Goal: Use online tool/utility: Use online tool/utility

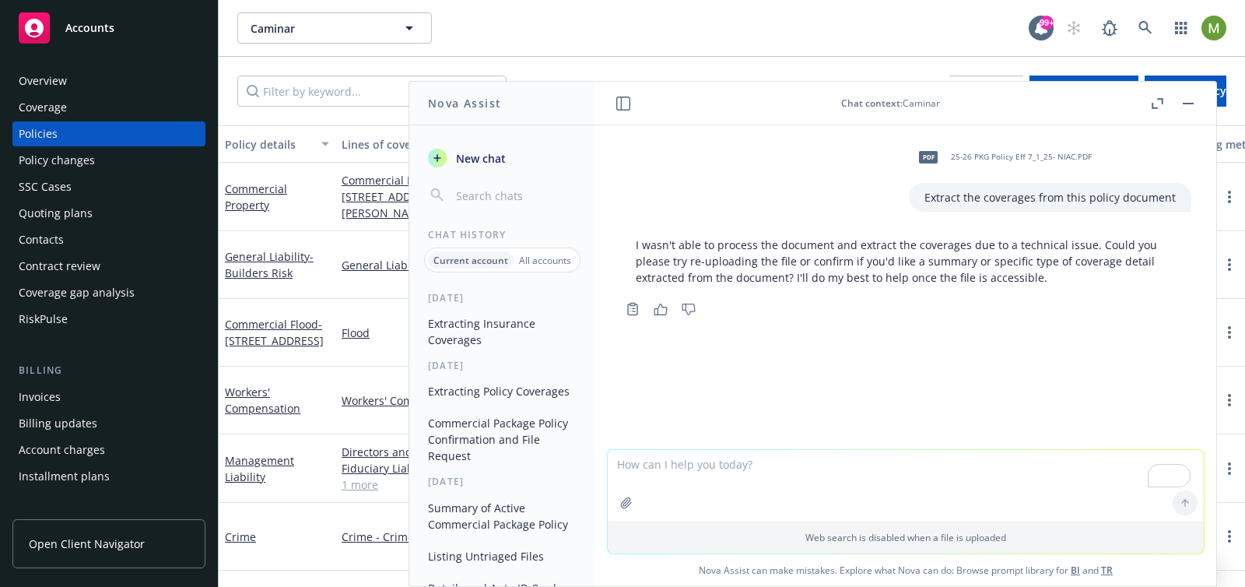
click at [922, 284] on p "I wasn't able to process the document and extract the coverages due to a techni…" at bounding box center [906, 260] width 540 height 49
click at [626, 503] on icon "button" at bounding box center [626, 502] width 12 height 12
click at [906, 405] on textarea "To enrich screen reader interactions, please activate Accessibility in Grammarl…" at bounding box center [906, 413] width 596 height 72
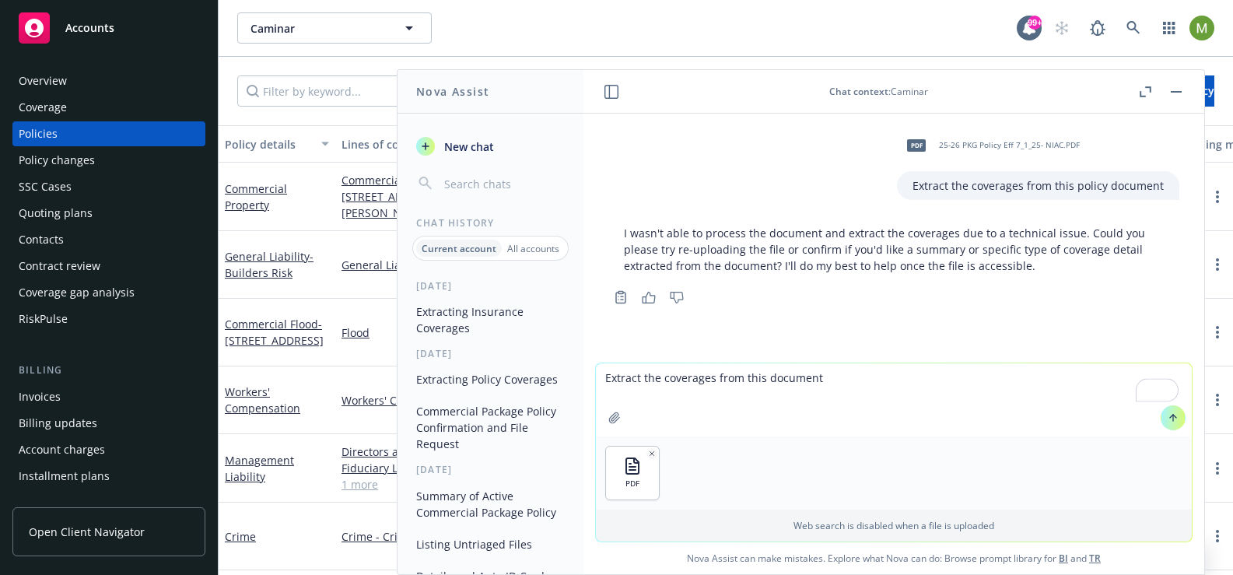
click at [830, 389] on textarea "Extract the coverages from this document" at bounding box center [894, 399] width 596 height 73
type textarea "Extract the coverages from this document"
click at [1168, 420] on icon at bounding box center [1173, 417] width 11 height 11
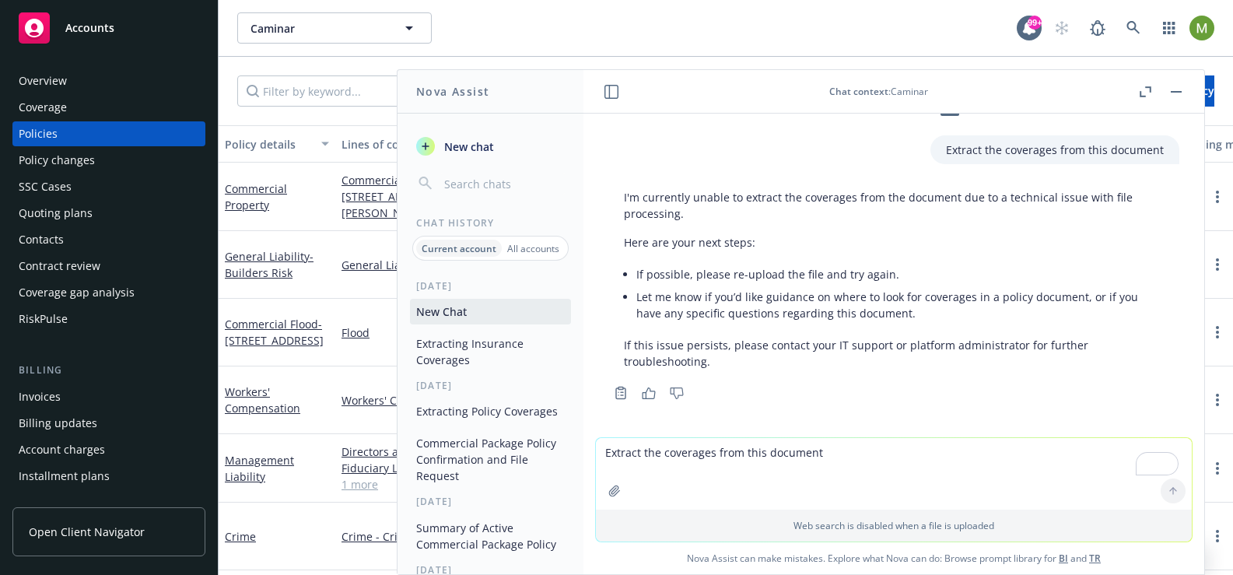
scroll to position [240, 0]
